Goal: Entertainment & Leisure: Consume media (video, audio)

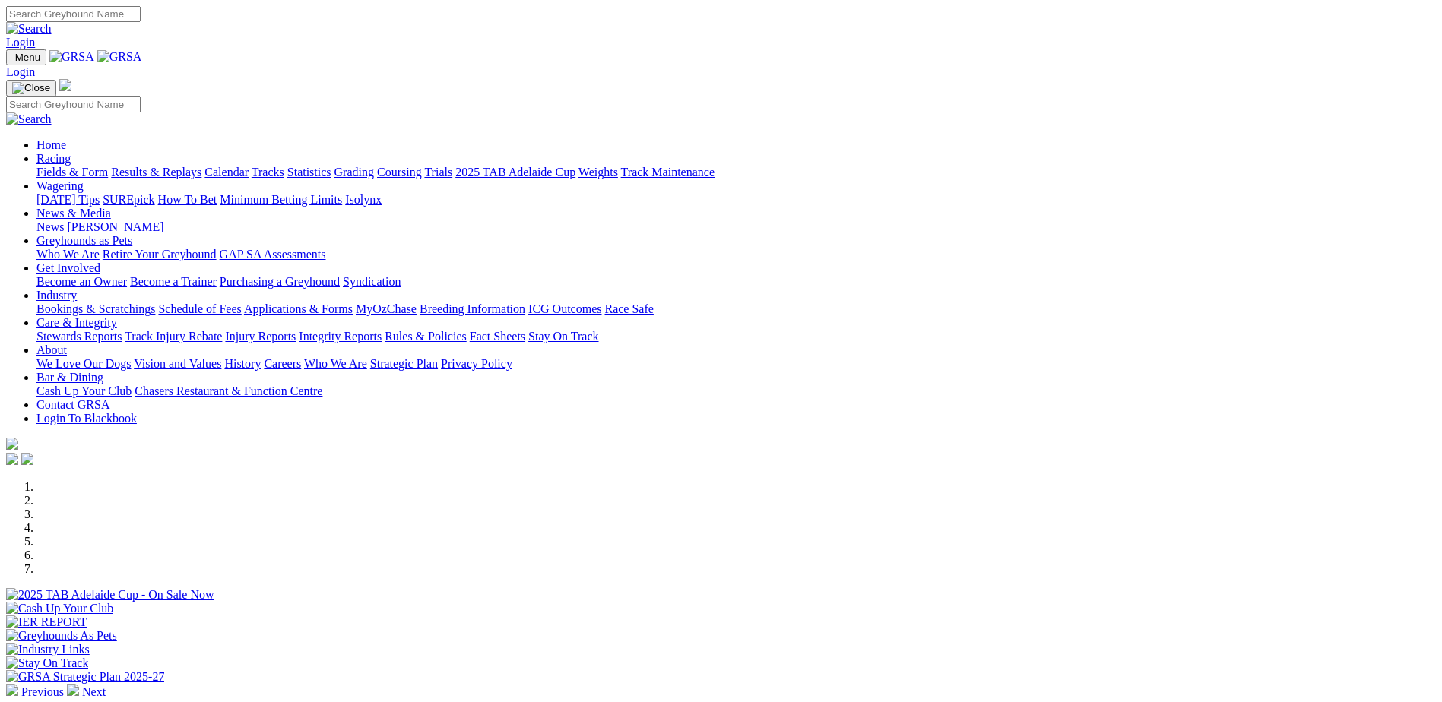
click at [201, 166] on link "Results & Replays" at bounding box center [156, 172] width 90 height 13
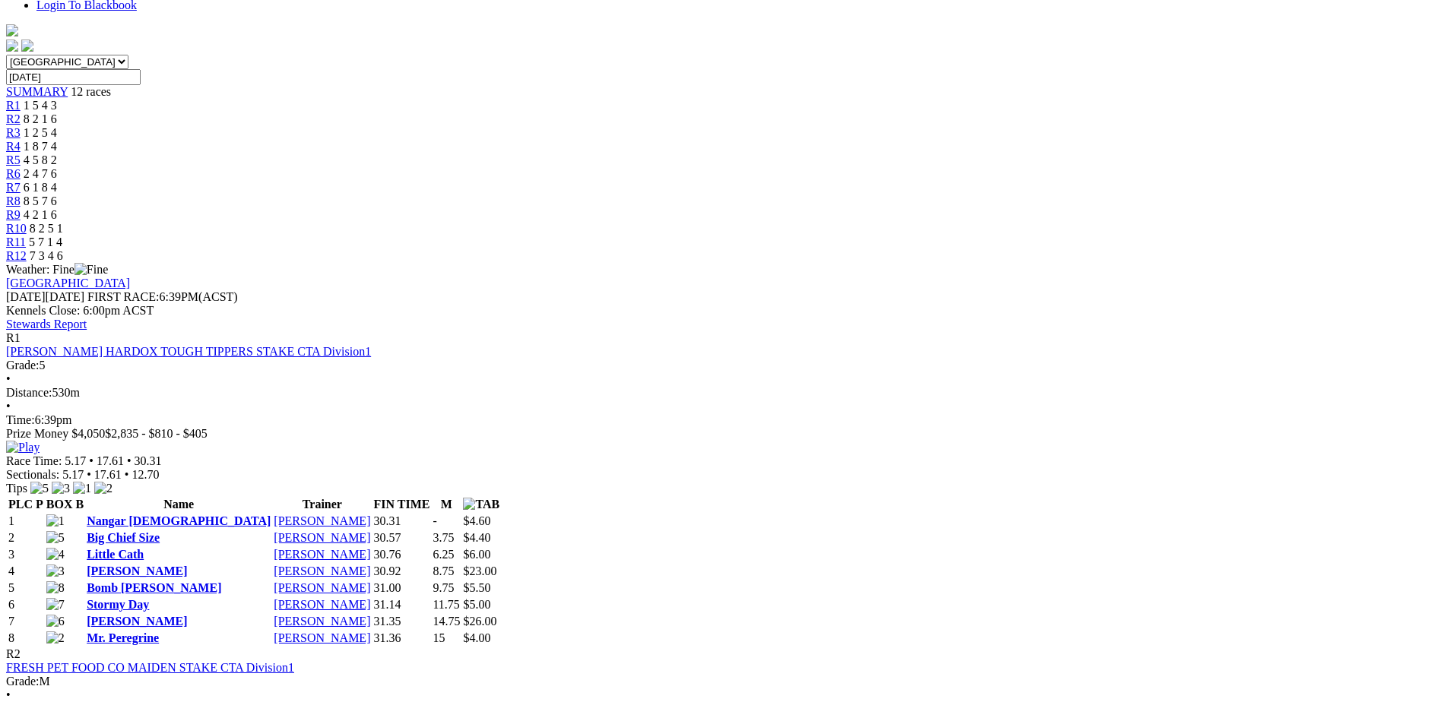
scroll to position [456, 0]
